Goal: Task Accomplishment & Management: Manage account settings

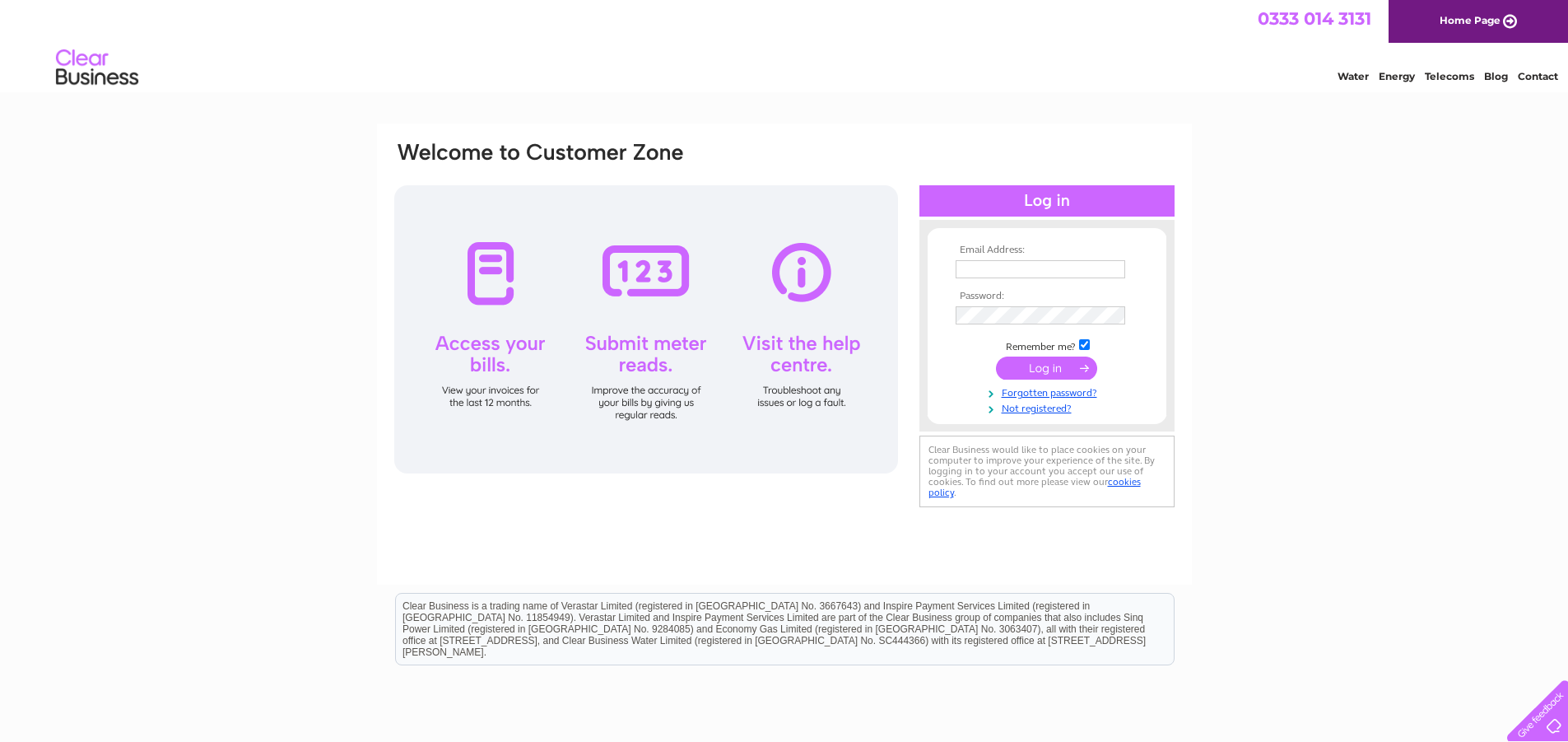
click at [978, 268] on input "text" at bounding box center [1040, 269] width 170 height 18
type input "[PERSON_NAME][EMAIL_ADDRESS][DOMAIN_NAME]"
click at [996, 359] on input "submit" at bounding box center [1046, 370] width 102 height 23
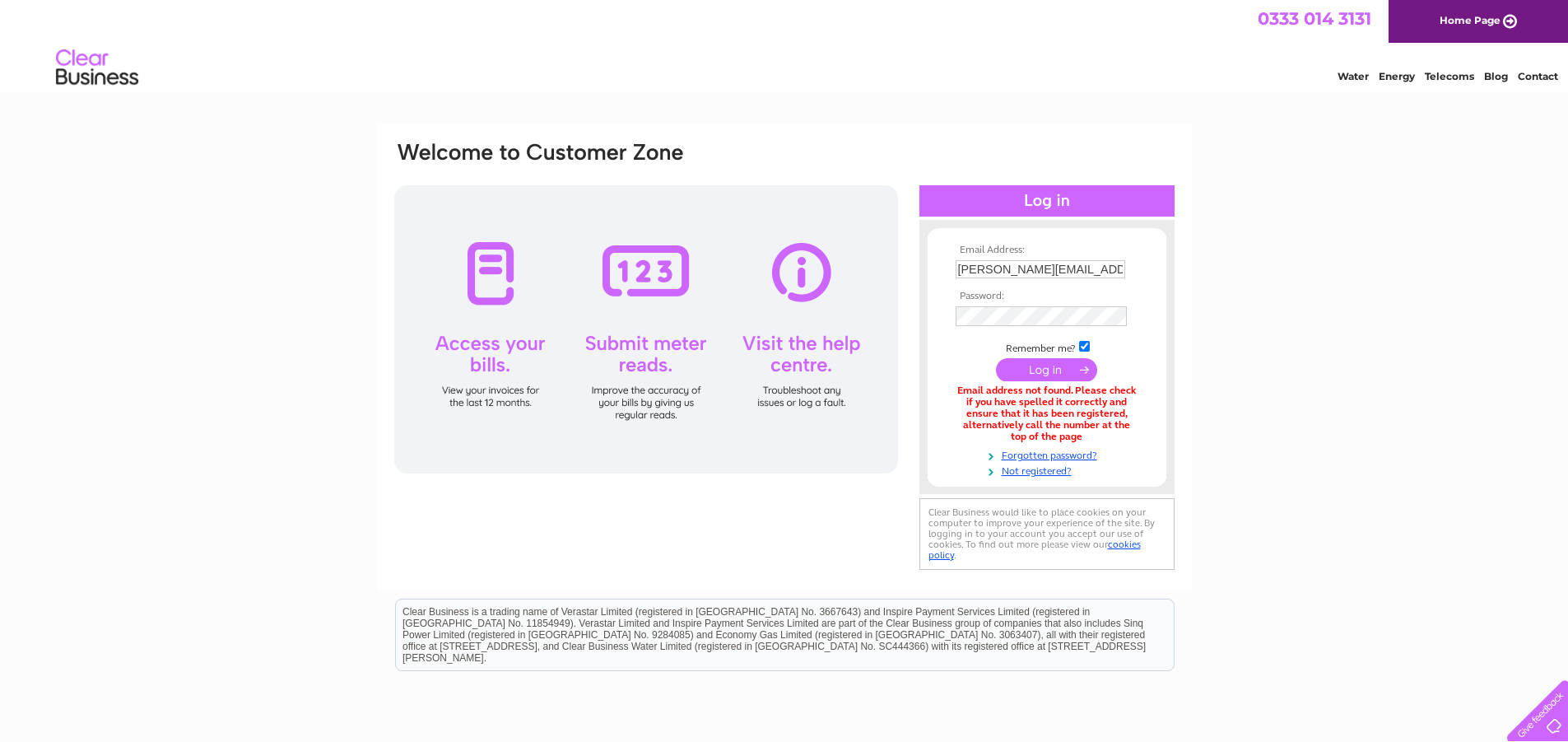
click at [1064, 366] on input "submit" at bounding box center [1046, 370] width 102 height 23
click at [996, 359] on input "submit" at bounding box center [1046, 370] width 102 height 23
click at [1051, 453] on link "Forgotten password?" at bounding box center [1049, 453] width 187 height 15
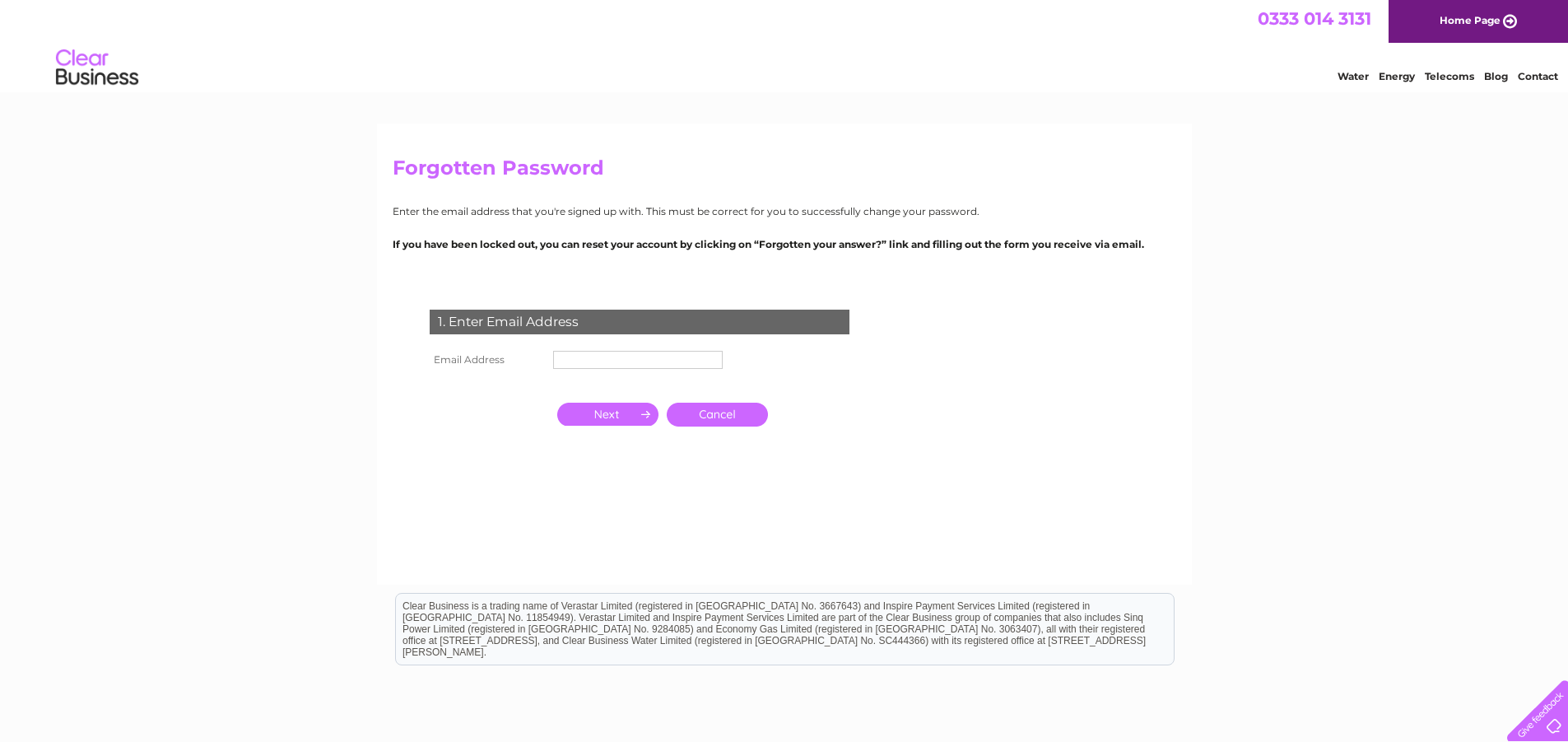
click at [635, 359] on input "text" at bounding box center [638, 359] width 170 height 18
type input "[PERSON_NAME][EMAIL_ADDRESS][DOMAIN_NAME]"
click at [623, 414] on input "button" at bounding box center [608, 414] width 102 height 23
